Goal: Check status

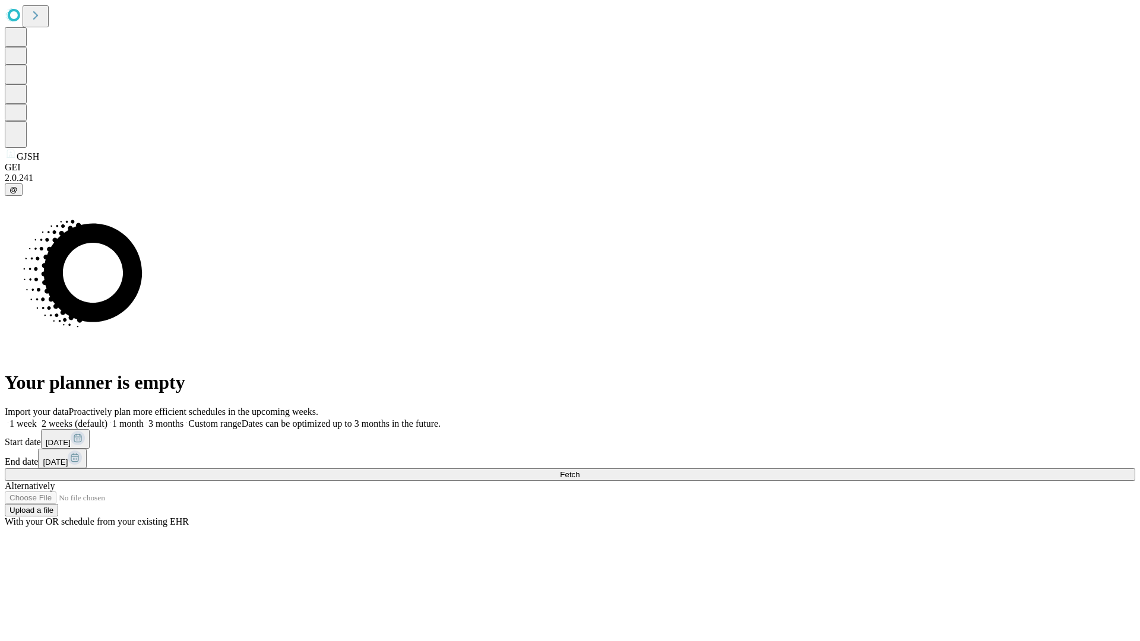
click at [579, 470] on span "Fetch" at bounding box center [570, 474] width 20 height 9
